Goal: Task Accomplishment & Management: Manage account settings

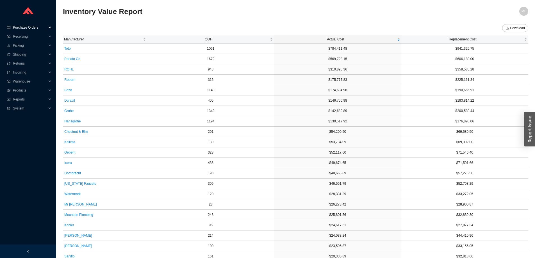
click at [31, 26] on span "Purchase Orders" at bounding box center [30, 27] width 34 height 9
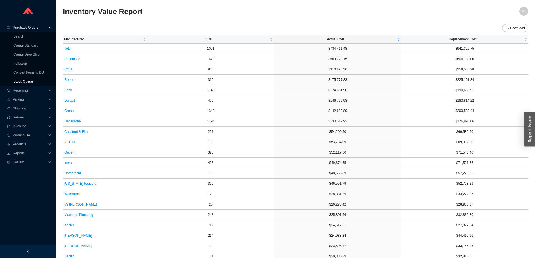
click at [28, 82] on link "Stock Queue" at bounding box center [22, 81] width 19 height 4
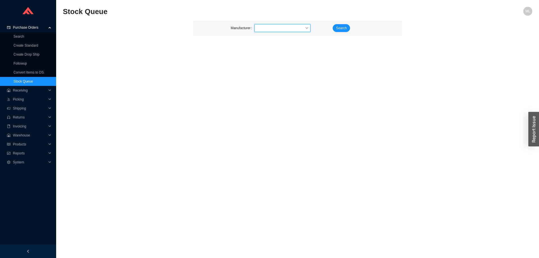
click at [281, 30] on input "search" at bounding box center [281, 27] width 48 height 7
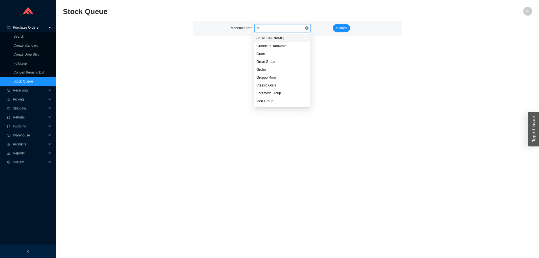
type input "gro"
click at [275, 38] on div "Grohe" at bounding box center [283, 38] width 52 height 5
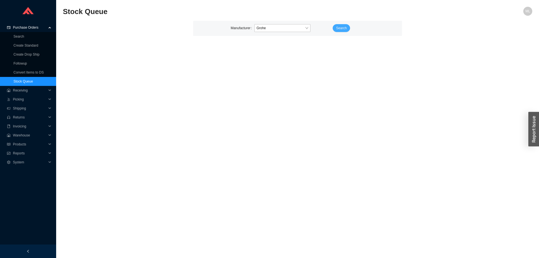
click at [341, 28] on span "Search" at bounding box center [341, 28] width 11 height 6
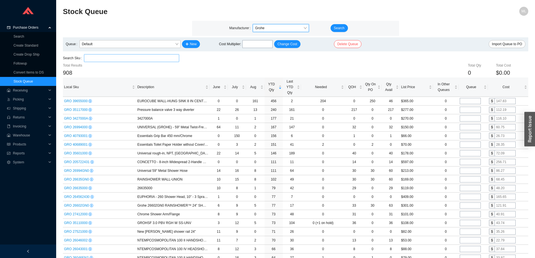
click at [120, 58] on input "search" at bounding box center [131, 57] width 91 height 7
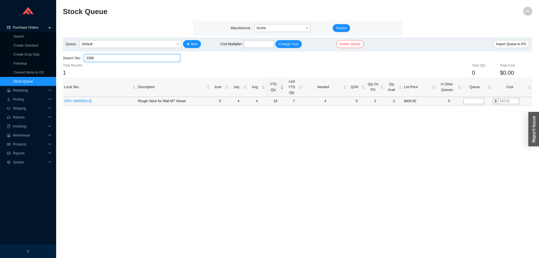
type input "3388"
click at [470, 101] on input "tel" at bounding box center [473, 101] width 21 height 6
type input "5"
click at [456, 116] on main "Stock Queue ML Manufacturer Grohe Search Queue Default New Cost Multiplier : Ch…" at bounding box center [298, 132] width 470 height 251
click at [269, 27] on span "Grohe" at bounding box center [283, 27] width 52 height 7
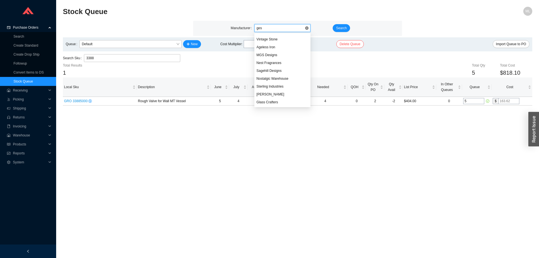
scroll to position [15, 0]
type input "[PERSON_NAME]"
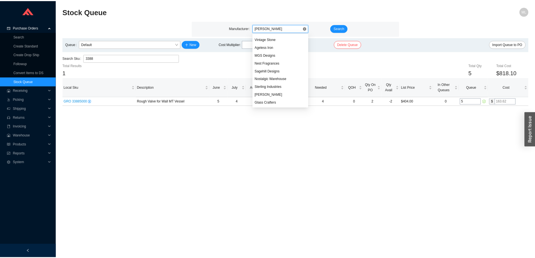
scroll to position [0, 0]
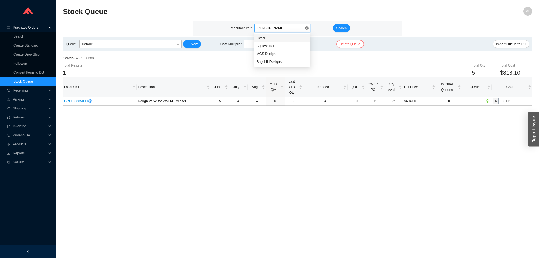
click at [266, 36] on div "Gessi" at bounding box center [283, 38] width 52 height 5
click at [336, 25] on button "Search" at bounding box center [341, 28] width 17 height 8
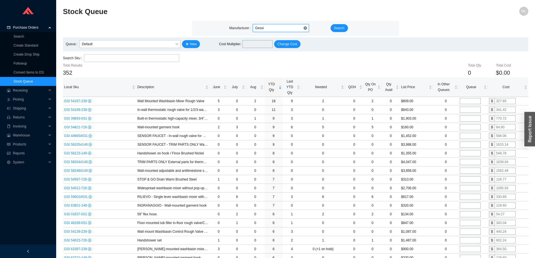
click at [264, 28] on span "Gessi" at bounding box center [281, 27] width 52 height 7
type input "[PERSON_NAME]"
click at [263, 37] on div "[PERSON_NAME]" at bounding box center [281, 38] width 52 height 5
click at [342, 28] on span "Search" at bounding box center [339, 28] width 11 height 6
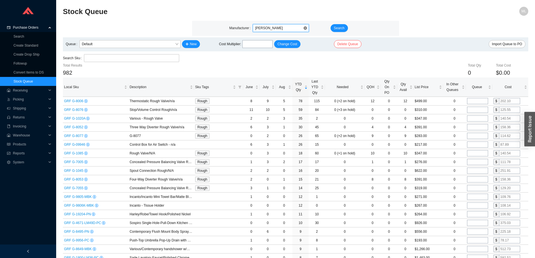
click at [265, 26] on span "[PERSON_NAME]" at bounding box center [281, 27] width 52 height 7
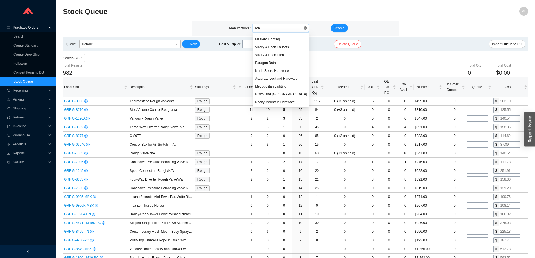
scroll to position [46, 0]
type input "rohl"
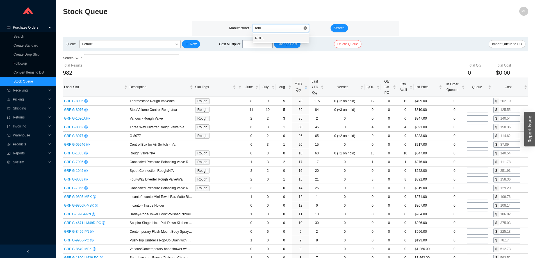
click at [264, 39] on div "ROHL" at bounding box center [281, 38] width 52 height 5
click at [340, 29] on span "Search" at bounding box center [339, 28] width 11 height 6
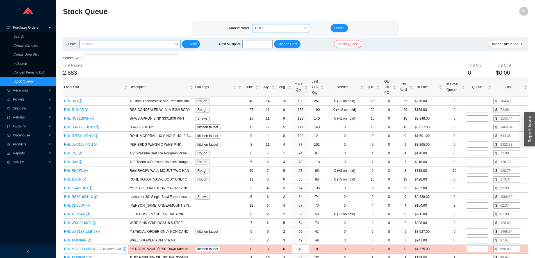
click at [106, 44] on span "Default" at bounding box center [130, 43] width 97 height 7
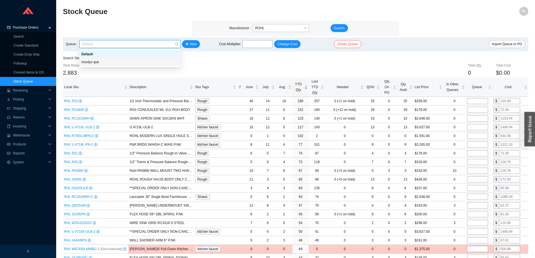
click at [95, 62] on div "mordys que" at bounding box center [129, 62] width 97 height 5
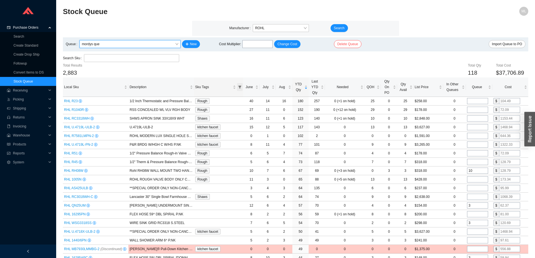
click at [240, 87] on icon "filter" at bounding box center [239, 87] width 3 height 3
click at [194, 117] on input "checkbox" at bounding box center [194, 118] width 4 height 4
checkbox input "true"
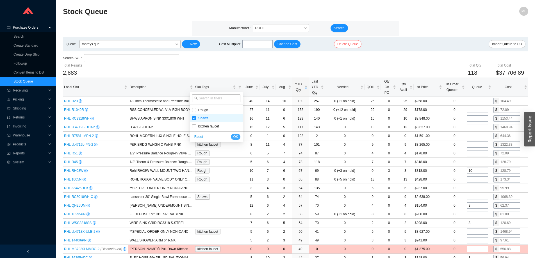
click at [235, 136] on span "OK" at bounding box center [235, 137] width 5 height 6
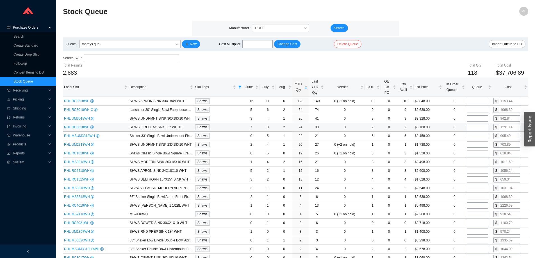
click at [477, 127] on input "tel" at bounding box center [477, 127] width 21 height 6
drag, startPoint x: 474, startPoint y: 127, endPoint x: 464, endPoint y: 128, distance: 9.8
click at [464, 128] on tr "RHL RC3618WH SHWS FIRECLAY SNK 36^ WHITE Shaws 7 3 2 24 33 0 2 0 2 $3,188.00 0 …" at bounding box center [295, 127] width 465 height 9
type input "3"
click at [473, 144] on input "tel" at bounding box center [477, 145] width 21 height 6
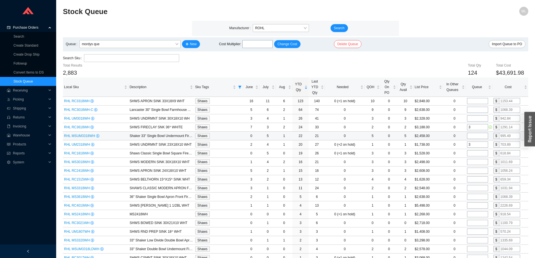
type input "3"
click at [449, 135] on td "0" at bounding box center [454, 136] width 23 height 9
click at [477, 118] on input "tel" at bounding box center [477, 118] width 21 height 6
type input "2"
click at [439, 118] on td "$2,328.00" at bounding box center [428, 118] width 29 height 9
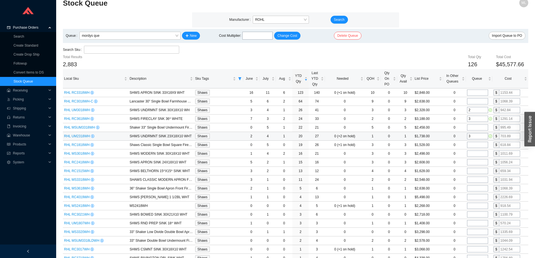
scroll to position [13, 0]
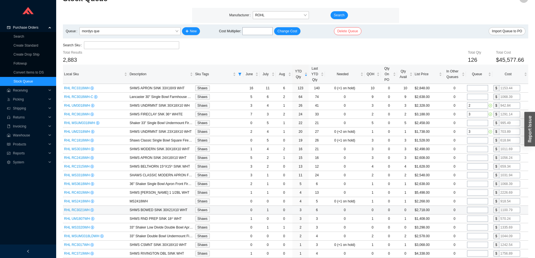
click at [476, 209] on input "tel" at bounding box center [477, 210] width 21 height 6
type input "1"
click at [442, 209] on td "$2,718.00" at bounding box center [428, 210] width 29 height 9
click at [436, 44] on div "Search Sku" at bounding box center [295, 45] width 465 height 8
click at [240, 72] on icon "filter" at bounding box center [239, 73] width 3 height 3
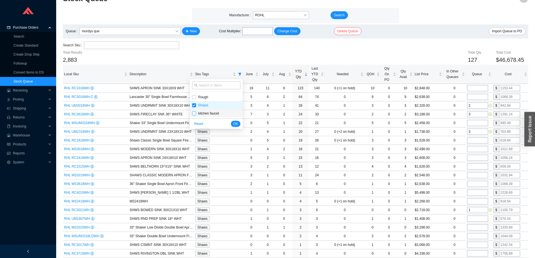
click at [194, 113] on input "checkbox" at bounding box center [194, 113] width 4 height 4
checkbox input "true"
click at [194, 105] on input "checkbox" at bounding box center [194, 105] width 4 height 4
checkbox input "false"
click at [236, 121] on span "OK" at bounding box center [235, 124] width 5 height 6
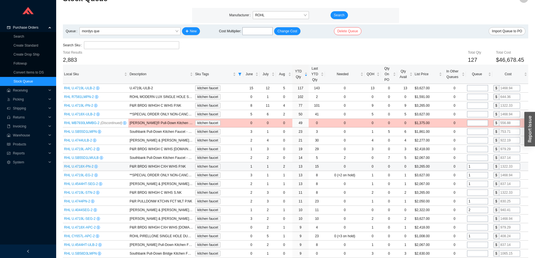
drag, startPoint x: 472, startPoint y: 166, endPoint x: 466, endPoint y: 167, distance: 6.4
click at [466, 167] on td "1" at bounding box center [479, 166] width 26 height 9
type input "2"
click at [474, 227] on input "tel" at bounding box center [477, 227] width 21 height 6
type input "1"
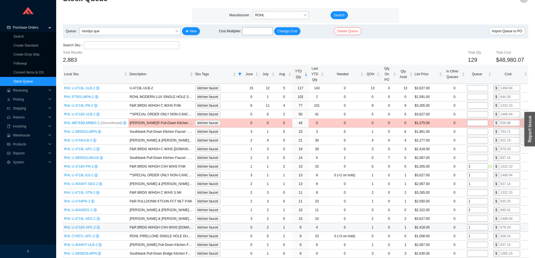
click at [436, 227] on td "$2,418.00" at bounding box center [428, 227] width 29 height 9
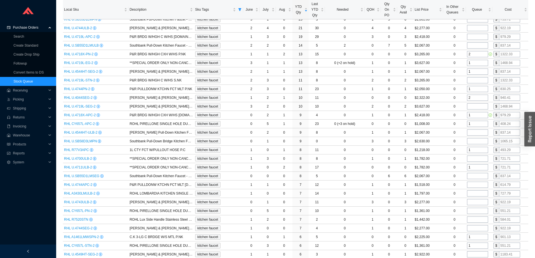
scroll to position [0, 0]
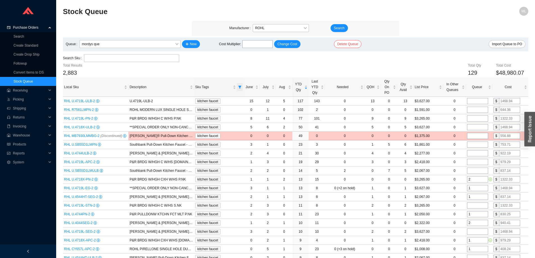
click at [239, 87] on icon "filter" at bounding box center [239, 86] width 3 height 3
click at [195, 125] on input "checkbox" at bounding box center [194, 126] width 4 height 4
checkbox input "false"
click at [235, 136] on span "OK" at bounding box center [235, 137] width 5 height 6
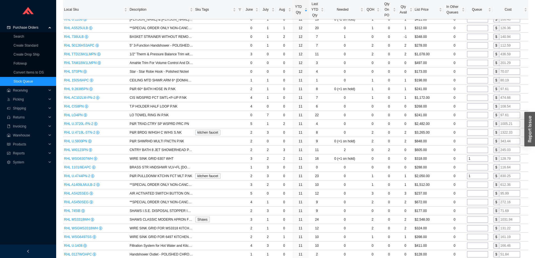
scroll to position [1595, 0]
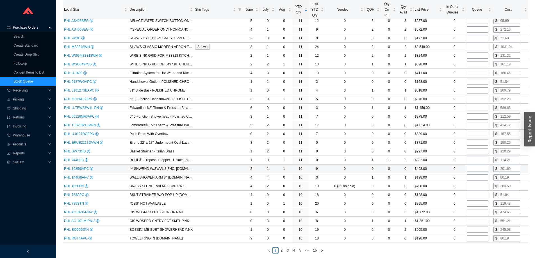
click at [475, 169] on input "tel" at bounding box center [477, 169] width 21 height 6
type input "1"
click at [450, 168] on td "0" at bounding box center [454, 169] width 23 height 9
click at [476, 151] on input "tel" at bounding box center [477, 151] width 21 height 6
type input "1"
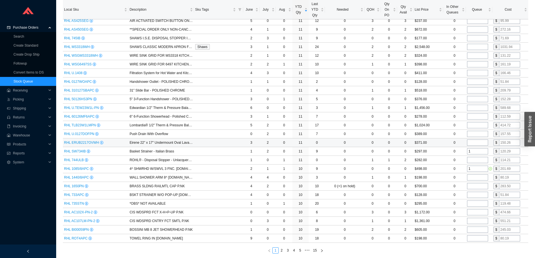
click at [476, 143] on input "tel" at bounding box center [477, 143] width 21 height 6
type input "2"
click at [441, 143] on td "$371.00" at bounding box center [428, 142] width 29 height 9
click at [483, 134] on input "tel" at bounding box center [477, 134] width 21 height 6
type input "1"
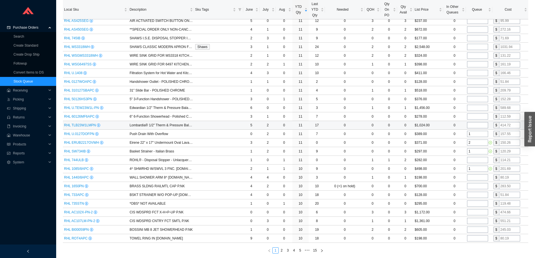
click at [474, 125] on input "tel" at bounding box center [477, 125] width 21 height 6
type input "1"
click at [446, 125] on td "0" at bounding box center [454, 125] width 23 height 9
click at [471, 115] on input "tel" at bounding box center [477, 116] width 21 height 6
type input "1"
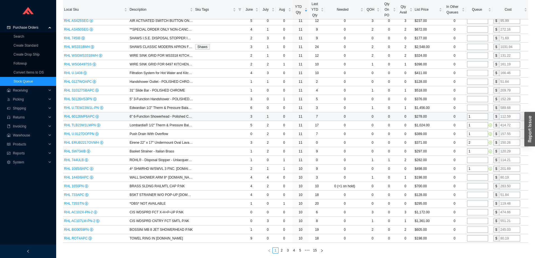
click at [440, 117] on td "$278.00" at bounding box center [428, 116] width 29 height 9
click at [472, 99] on input "tel" at bounding box center [477, 99] width 21 height 6
type input "1"
click at [477, 90] on input "tel" at bounding box center [477, 90] width 21 height 6
type input "1"
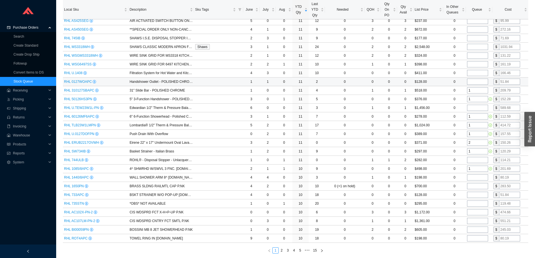
click at [476, 81] on input "tel" at bounding box center [477, 82] width 21 height 6
type input "1"
click at [473, 72] on input "tel" at bounding box center [477, 73] width 21 height 6
type input "1"
click at [472, 38] on input "tel" at bounding box center [477, 38] width 21 height 6
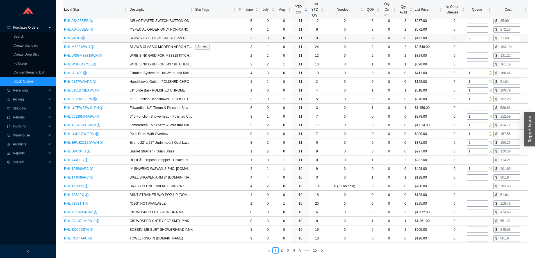
type input "2"
click at [442, 42] on td "$177.00" at bounding box center [428, 38] width 29 height 9
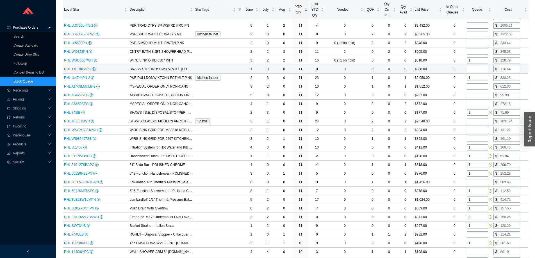
scroll to position [1511, 0]
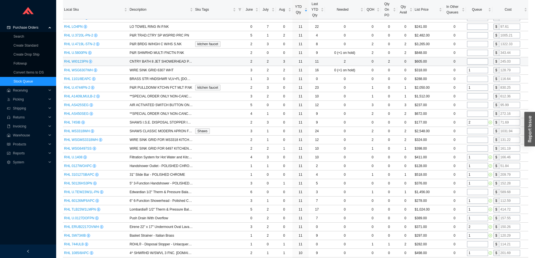
click at [473, 60] on input "tel" at bounding box center [477, 61] width 21 height 6
type input "2"
click at [438, 61] on td "$605.00" at bounding box center [428, 61] width 29 height 9
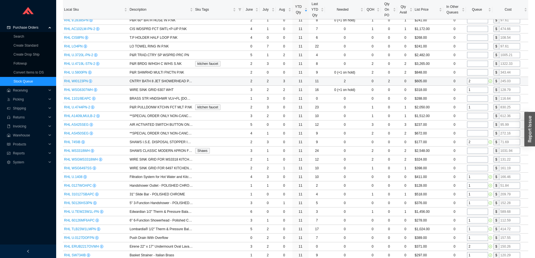
scroll to position [1483, 0]
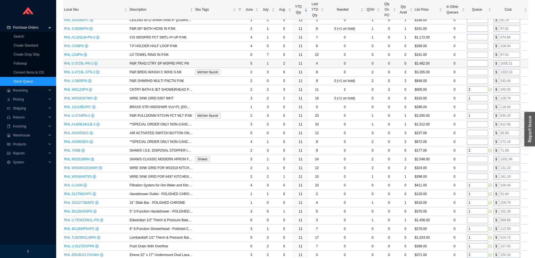
click at [475, 64] on input "tel" at bounding box center [477, 63] width 21 height 6
type input "2"
click at [437, 64] on td "$2,482.00" at bounding box center [428, 63] width 29 height 9
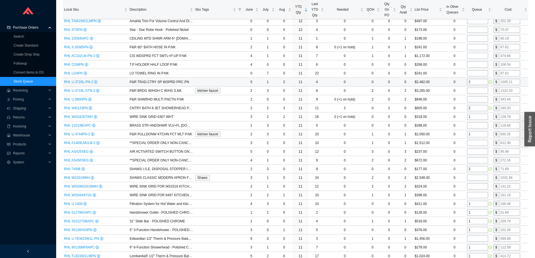
scroll to position [1455, 0]
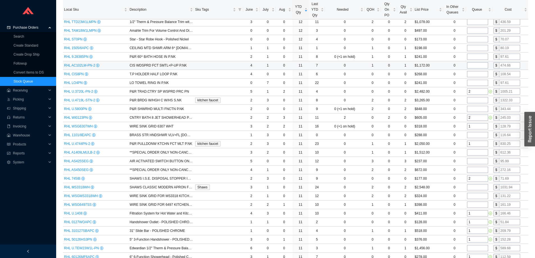
click at [444, 69] on td "0" at bounding box center [454, 65] width 23 height 9
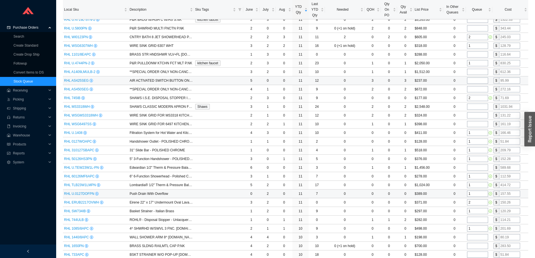
scroll to position [1595, 0]
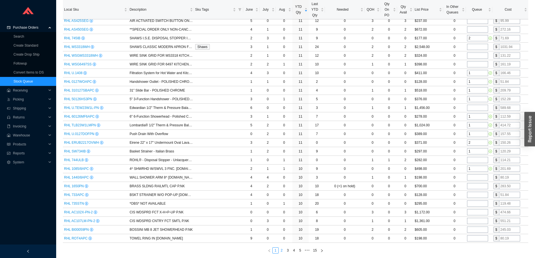
click at [282, 251] on link "2" at bounding box center [282, 251] width 6 height 6
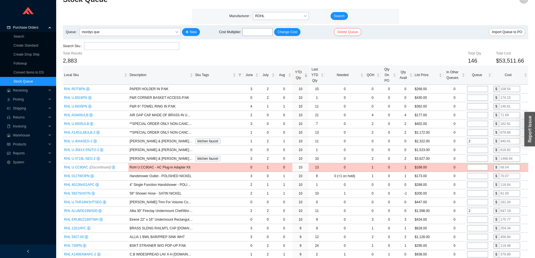
scroll to position [0, 0]
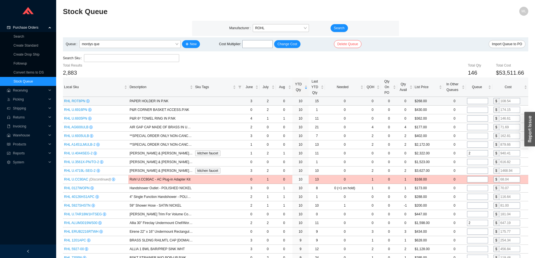
click at [479, 102] on input "tel" at bounding box center [477, 101] width 21 height 6
type input "2"
click at [479, 118] on input "tel" at bounding box center [477, 118] width 21 height 6
type input "2"
click at [442, 119] on td "$362.00" at bounding box center [428, 118] width 29 height 9
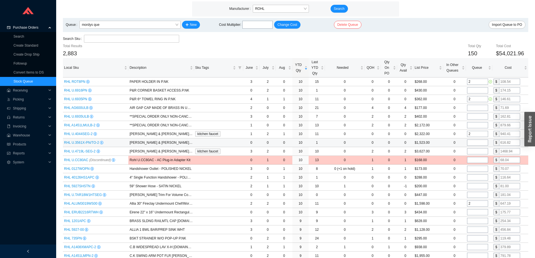
scroll to position [28, 0]
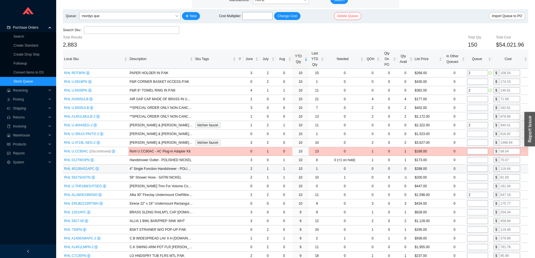
click at [478, 169] on input "tel" at bounding box center [477, 169] width 21 height 6
type input "1"
click at [438, 177] on td "$200.00" at bounding box center [428, 177] width 29 height 9
click at [475, 176] on input "tel" at bounding box center [477, 177] width 21 height 6
type input "2"
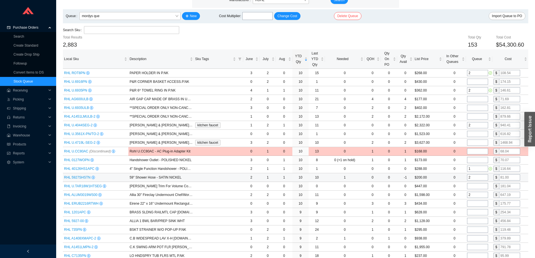
click at [446, 177] on td "0" at bounding box center [454, 177] width 23 height 9
click at [444, 187] on td "0" at bounding box center [454, 186] width 23 height 9
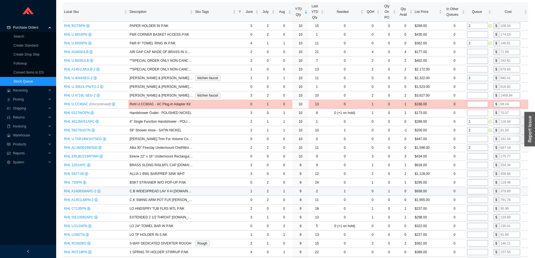
scroll to position [84, 0]
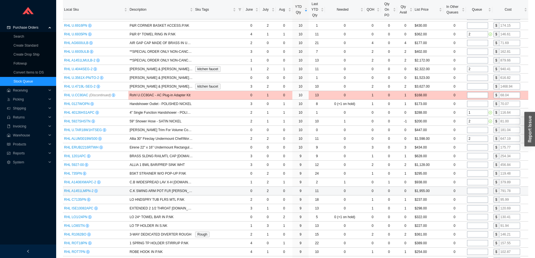
click at [480, 193] on input "tel" at bounding box center [477, 191] width 21 height 6
type input "1"
click at [443, 190] on td "0" at bounding box center [454, 191] width 23 height 9
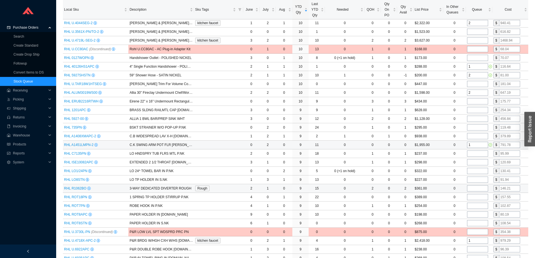
scroll to position [140, 0]
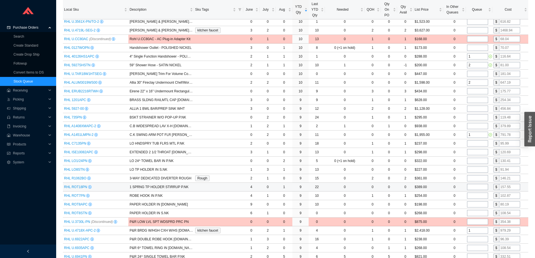
click at [479, 187] on input "tel" at bounding box center [477, 187] width 21 height 6
type input "1"
click at [476, 196] on input "tel" at bounding box center [477, 196] width 21 height 6
type input "1"
click at [442, 203] on td "$198.00" at bounding box center [428, 204] width 29 height 9
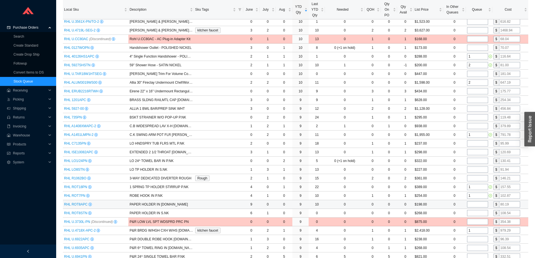
click at [477, 206] on input "tel" at bounding box center [477, 204] width 21 height 6
type input "1"
click at [440, 204] on td "$198.00" at bounding box center [428, 204] width 29 height 9
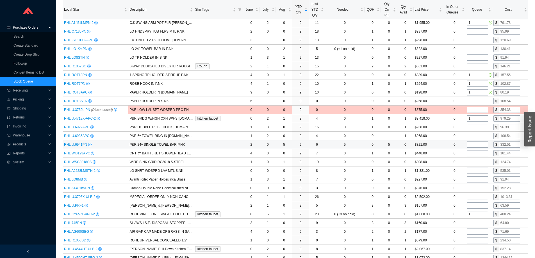
scroll to position [253, 0]
click at [477, 196] on input "tel" at bounding box center [477, 197] width 21 height 6
type input "1"
click at [443, 196] on td "$2,502.00" at bounding box center [428, 196] width 29 height 9
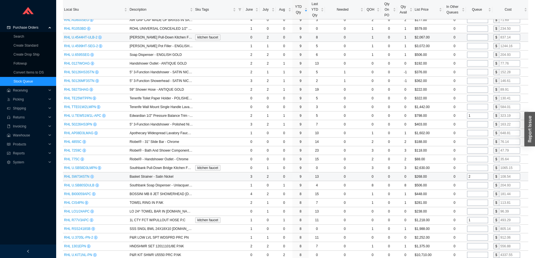
scroll to position [477, 0]
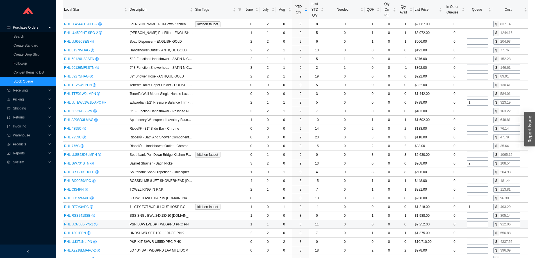
click at [477, 225] on input "tel" at bounding box center [477, 224] width 21 height 6
type input "1"
click at [446, 225] on td "0" at bounding box center [454, 224] width 23 height 9
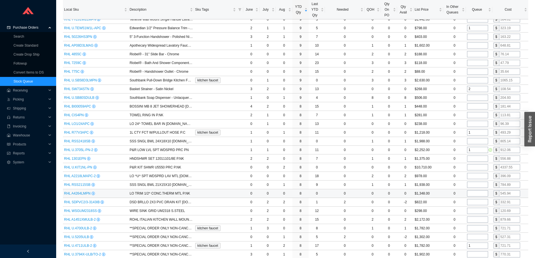
scroll to position [562, 0]
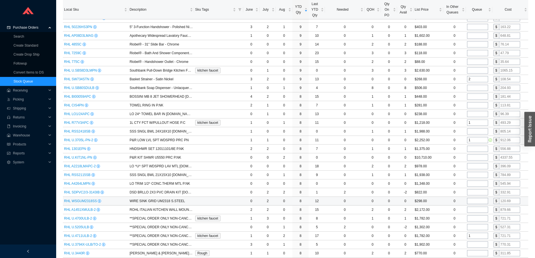
click at [475, 200] on input "tel" at bounding box center [477, 201] width 21 height 6
type input "1"
click at [446, 200] on td "0" at bounding box center [454, 201] width 23 height 9
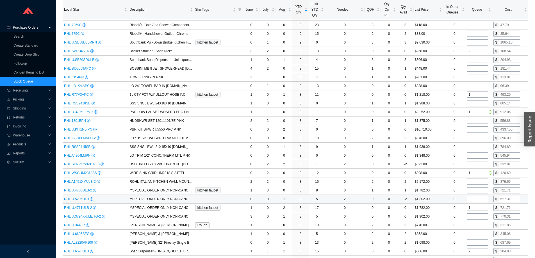
click at [476, 199] on input "tel" at bounding box center [477, 199] width 21 height 6
type input "1"
click at [444, 199] on td "0" at bounding box center [454, 199] width 23 height 9
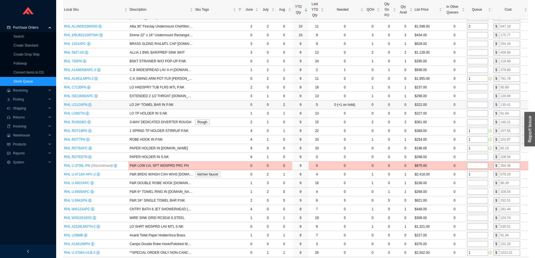
scroll to position [0, 0]
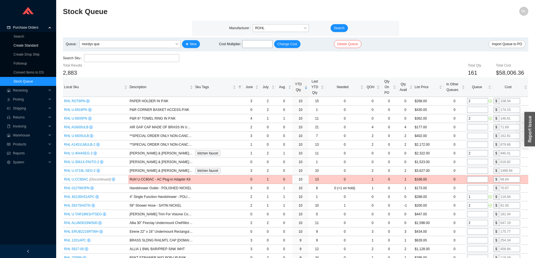
click at [29, 45] on link "Create Standard" at bounding box center [25, 46] width 25 height 4
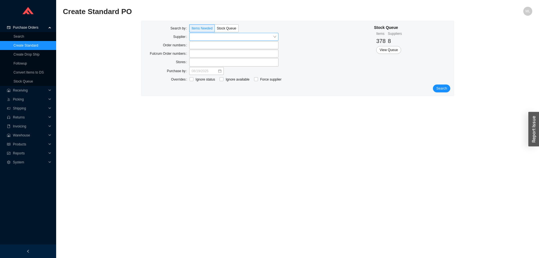
click at [198, 37] on input "search" at bounding box center [232, 36] width 81 height 7
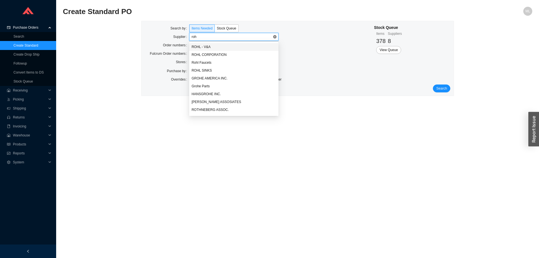
type input "rohl"
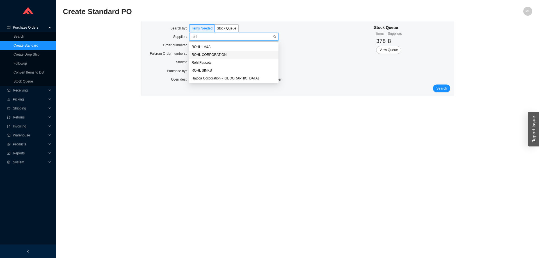
click at [207, 54] on div "ROHL CORPORATION" at bounding box center [234, 54] width 85 height 5
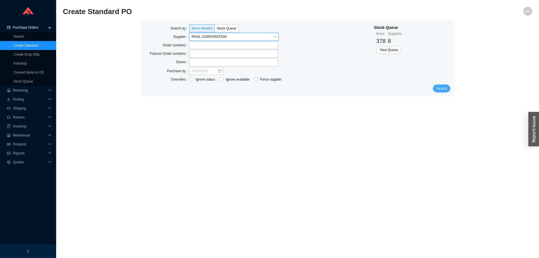
click at [439, 88] on span "Search" at bounding box center [441, 89] width 11 height 6
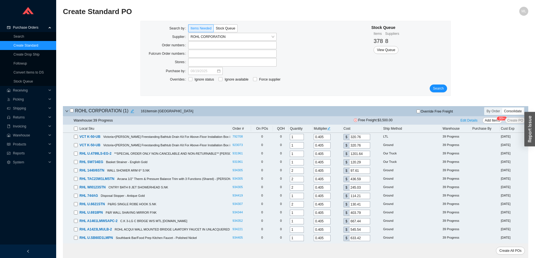
click at [76, 129] on input "checkbox" at bounding box center [76, 129] width 4 height 4
checkbox input "true"
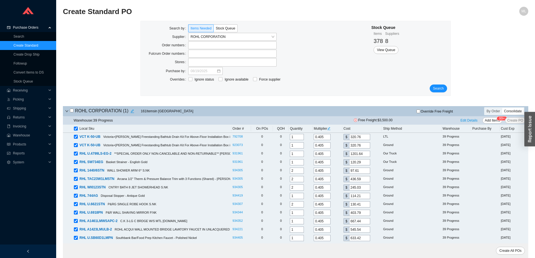
checkbox input "true"
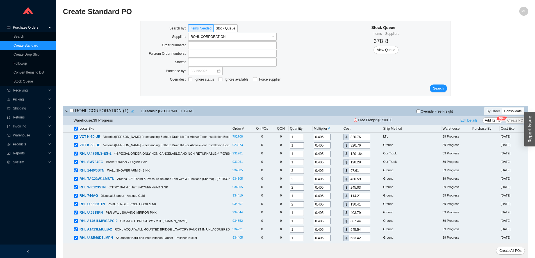
checkbox input "true"
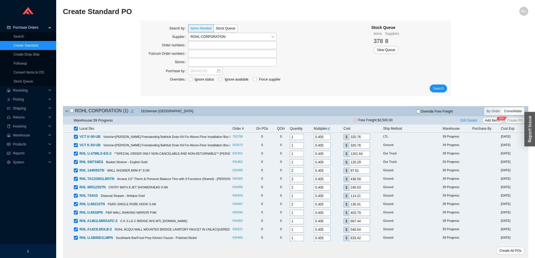
checkbox input "true"
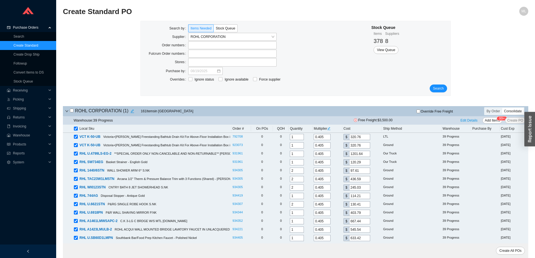
checkbox input "true"
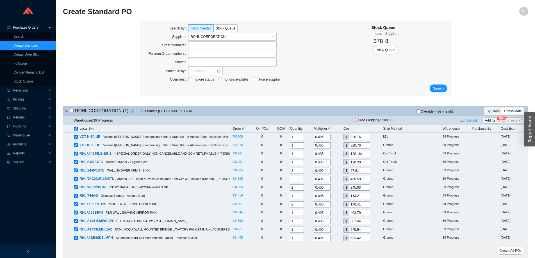
checkbox input "true"
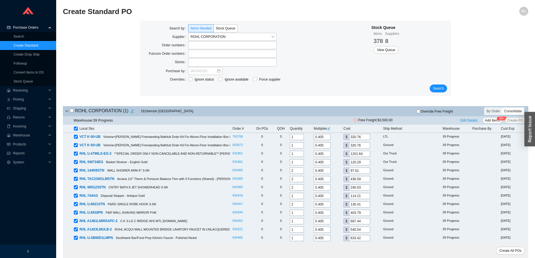
checkbox input "true"
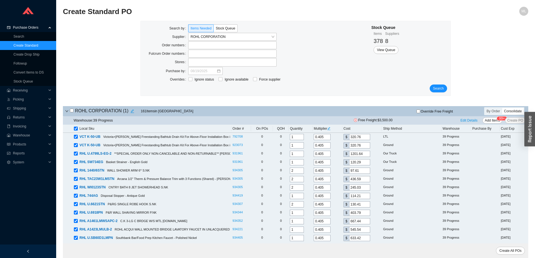
checkbox input "true"
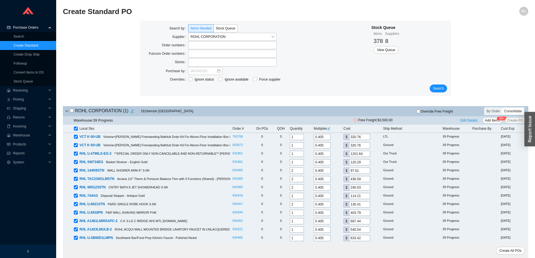
checkbox input "true"
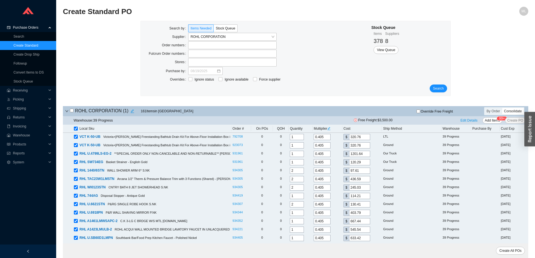
checkbox input "true"
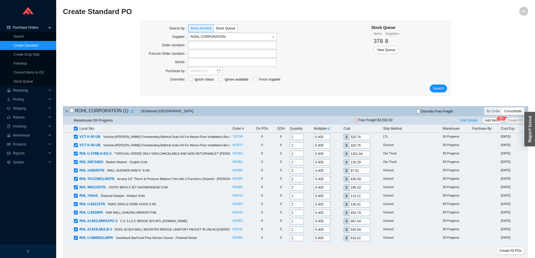
checkbox input "true"
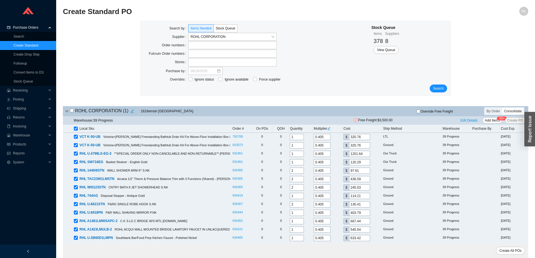
checkbox input "true"
click at [75, 129] on input "checkbox" at bounding box center [76, 129] width 4 height 4
checkbox input "false"
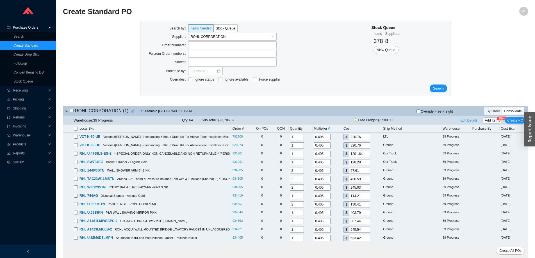
checkbox input "false"
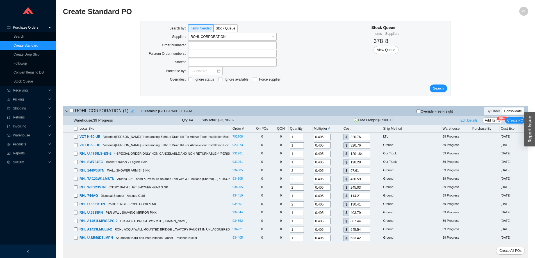
checkbox input "false"
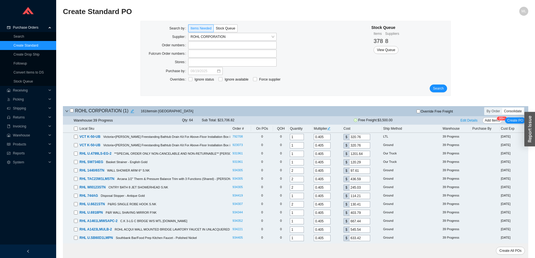
checkbox input "false"
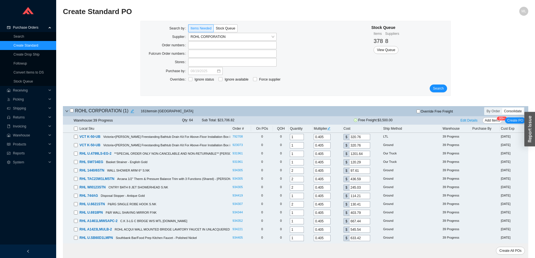
checkbox input "false"
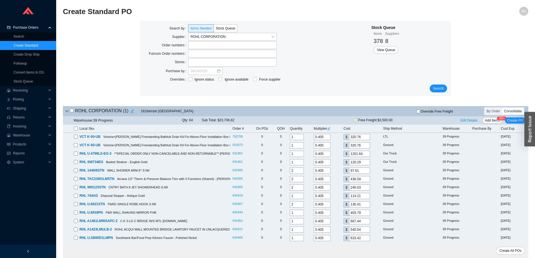
checkbox input "false"
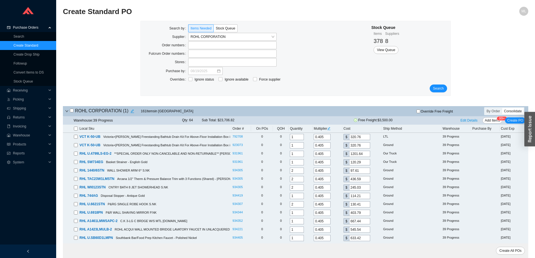
checkbox input "false"
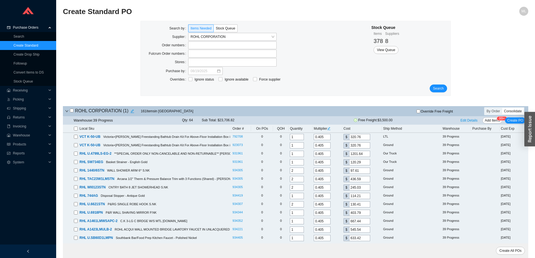
checkbox input "false"
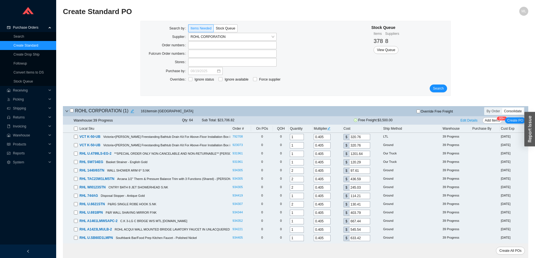
checkbox input "false"
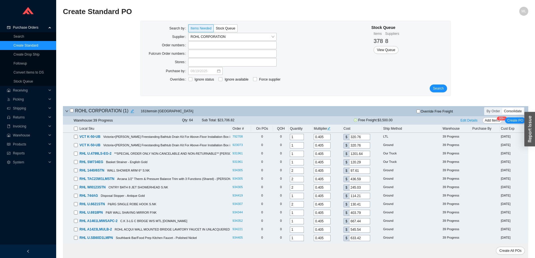
checkbox input "false"
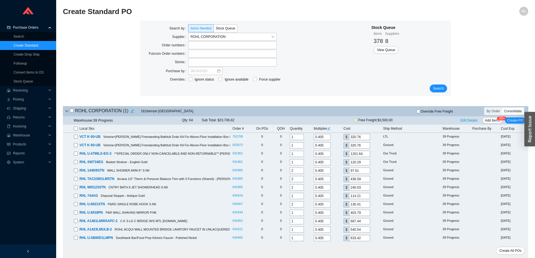
checkbox input "false"
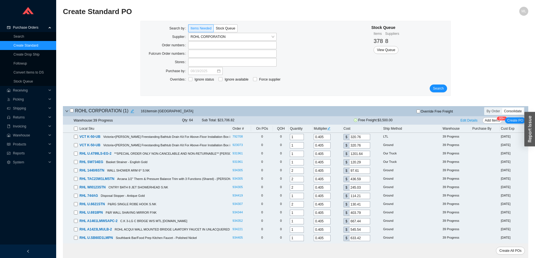
checkbox input "false"
click at [27, 81] on link "Stock Queue" at bounding box center [22, 81] width 19 height 4
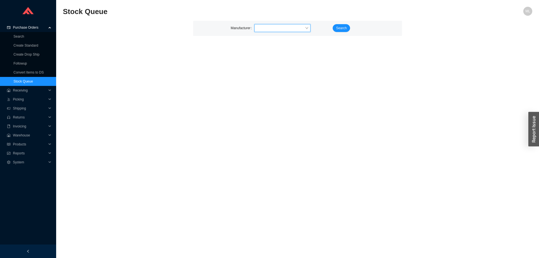
click at [259, 28] on input "search" at bounding box center [281, 27] width 48 height 7
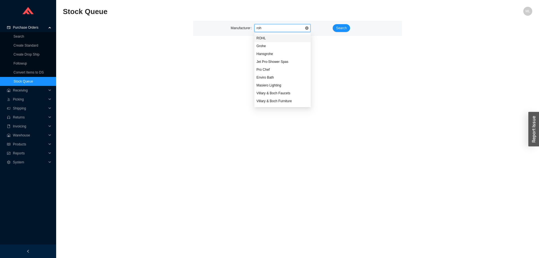
type input "rohl"
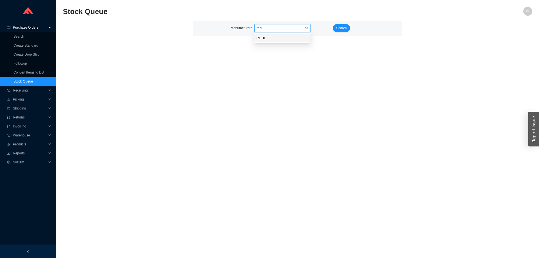
click at [263, 37] on div "ROHL" at bounding box center [283, 38] width 52 height 5
click at [342, 27] on span "Search" at bounding box center [341, 28] width 11 height 6
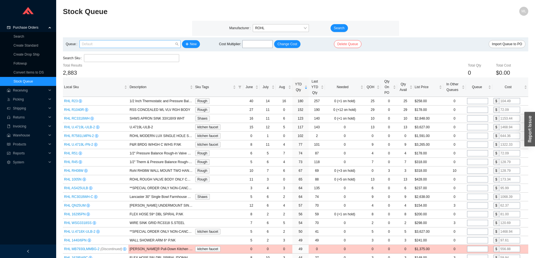
click at [110, 46] on span "Default" at bounding box center [130, 43] width 97 height 7
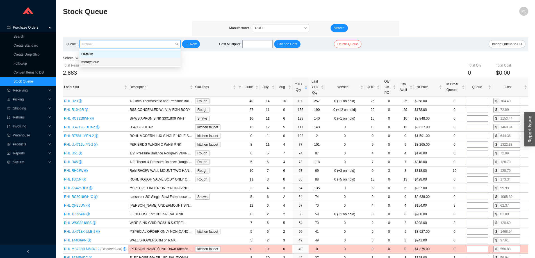
click at [99, 62] on div "mordys que" at bounding box center [129, 62] width 97 height 5
